Goal: Task Accomplishment & Management: Manage account settings

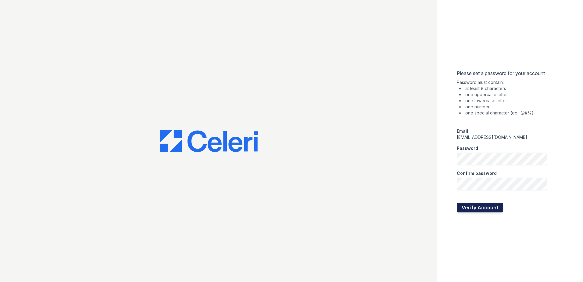
click at [463, 209] on button "Verify Account" at bounding box center [480, 208] width 46 height 10
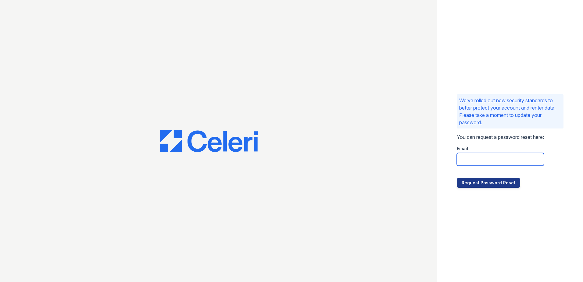
click at [495, 160] on input "email" at bounding box center [500, 159] width 87 height 13
drag, startPoint x: 485, startPoint y: 248, endPoint x: 482, endPoint y: 232, distance: 16.6
click at [485, 248] on div "We’ve rolled out new security standards to better protect your account and rent…" at bounding box center [511, 141] width 146 height 282
click at [493, 157] on input "email" at bounding box center [500, 159] width 87 height 13
type input "[EMAIL_ADDRESS][DOMAIN_NAME]"
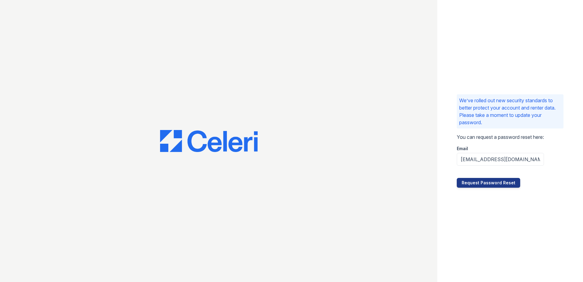
click at [492, 226] on div "We’ve rolled out new security standards to better protect your account and rent…" at bounding box center [511, 141] width 146 height 282
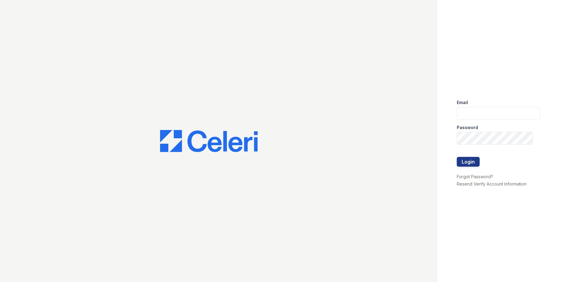
type input "[EMAIL_ADDRESS][DOMAIN_NAME]"
click at [472, 163] on button "Login" at bounding box center [468, 162] width 23 height 10
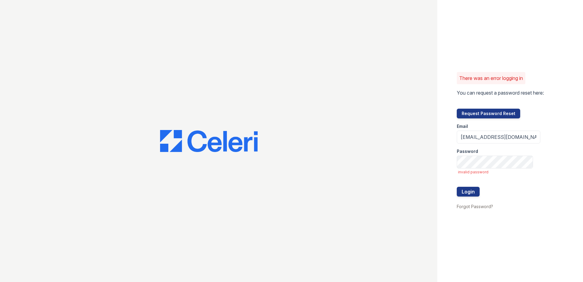
click at [492, 169] on form "Email hnorris@trinity-pm.com Password invalid password Login" at bounding box center [499, 160] width 84 height 84
click at [370, 153] on div "There was an error logging in You can request a password reset here: Request Pa…" at bounding box center [291, 141] width 583 height 282
click at [457, 187] on button "Login" at bounding box center [468, 192] width 23 height 10
click at [464, 189] on button "Login" at bounding box center [468, 192] width 23 height 10
